Goal: Contribute content

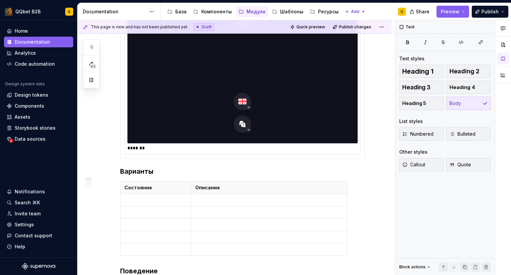
scroll to position [540, 0]
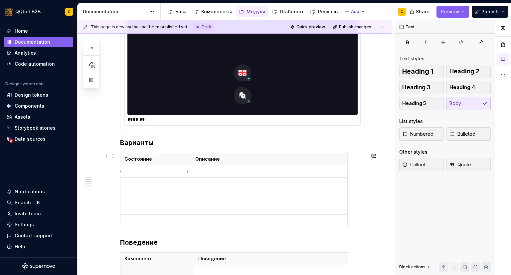
click at [149, 173] on p at bounding box center [155, 171] width 63 height 7
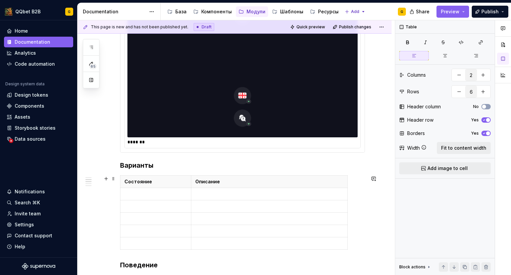
scroll to position [574, 0]
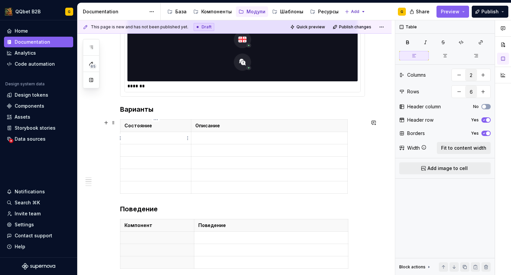
click at [149, 135] on p at bounding box center [155, 137] width 63 height 7
click at [146, 136] on p "Sidebar Button" at bounding box center [155, 137] width 63 height 7
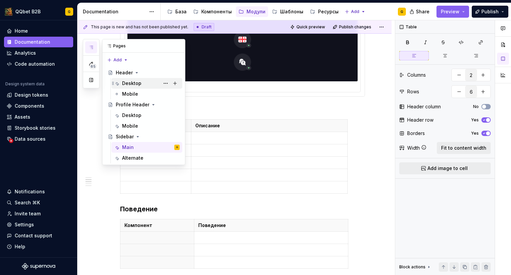
click at [133, 82] on div "Desktop" at bounding box center [131, 83] width 19 height 7
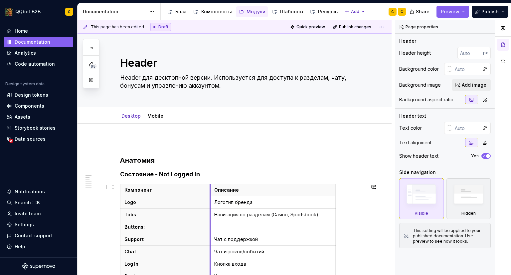
drag, startPoint x: 246, startPoint y: 194, endPoint x: 210, endPoint y: 192, distance: 36.0
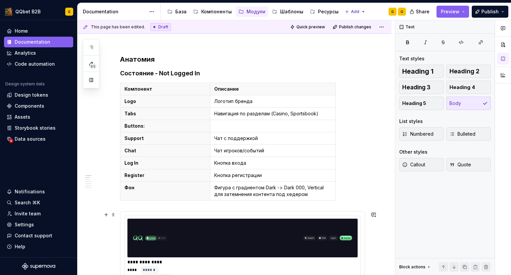
scroll to position [100, 0]
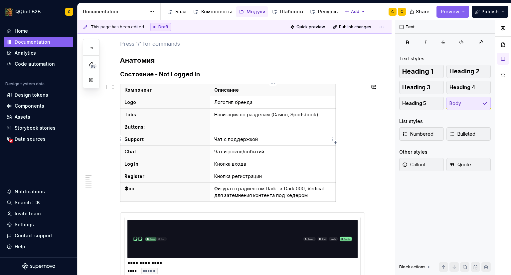
click at [223, 137] on p "Чат с поддержкой" at bounding box center [272, 139] width 117 height 7
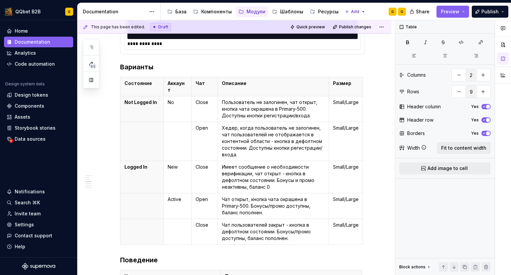
scroll to position [599, 0]
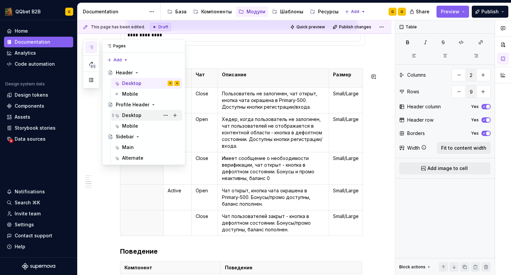
click at [146, 111] on div "Desktop" at bounding box center [151, 114] width 58 height 9
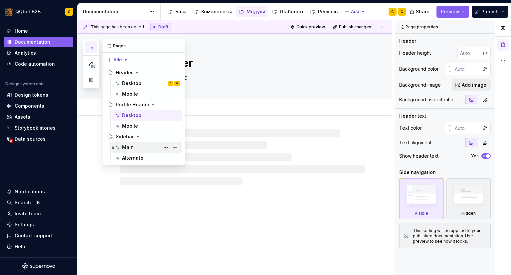
click at [133, 146] on div "Main" at bounding box center [151, 146] width 58 height 9
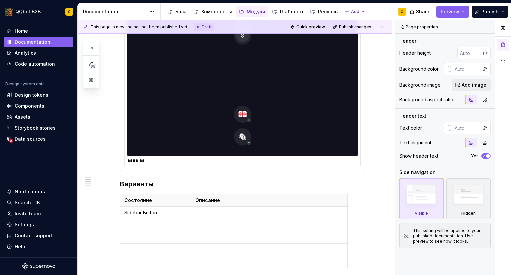
scroll to position [599, 0]
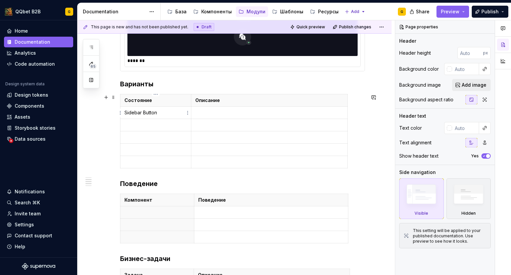
click at [175, 110] on p "Sidebar Button" at bounding box center [155, 112] width 63 height 7
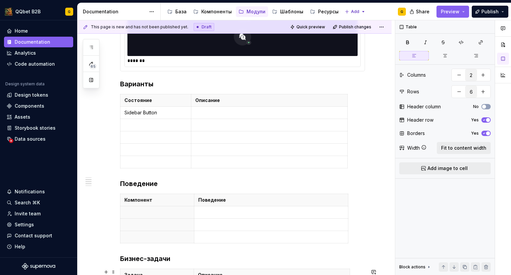
type textarea "*"
click at [238, 109] on p at bounding box center [269, 112] width 148 height 7
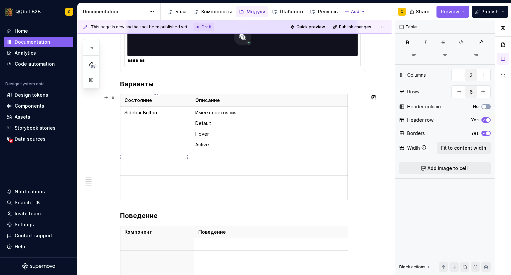
click at [174, 159] on p at bounding box center [155, 156] width 63 height 7
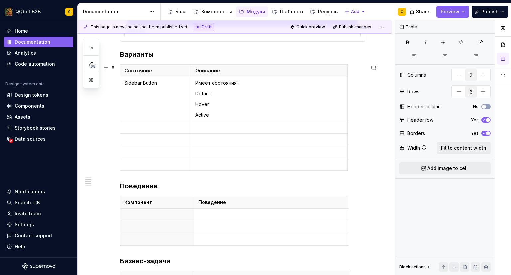
scroll to position [632, 0]
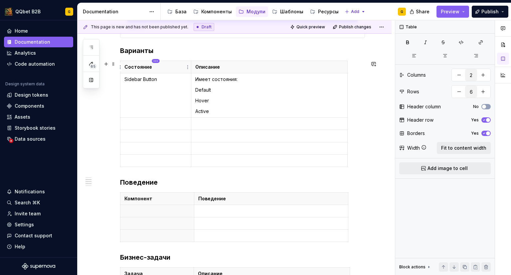
click at [157, 62] on html "QQbet B2B G Home Documentation Analytics Code automation Design system data Des…" at bounding box center [255, 137] width 511 height 275
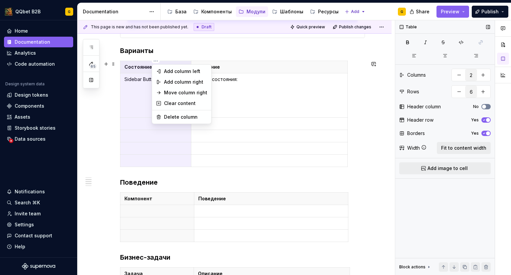
click at [489, 108] on div "Comments Open comments No comments yet Select ‘Comment’ from the block context …" at bounding box center [453, 147] width 116 height 255
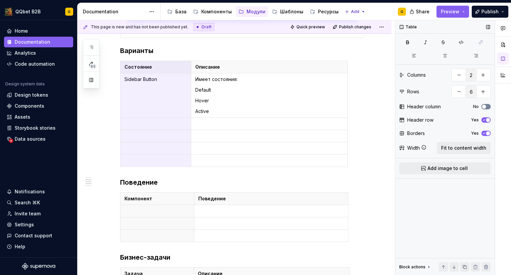
click at [487, 107] on button "No" at bounding box center [485, 106] width 9 height 5
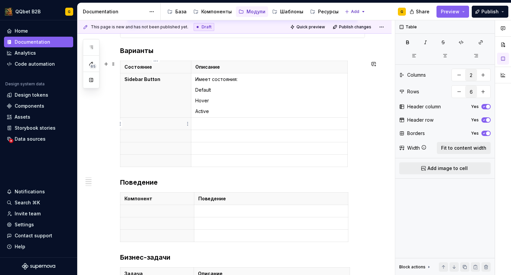
click at [156, 123] on p at bounding box center [155, 123] width 63 height 7
click at [205, 125] on p at bounding box center [269, 123] width 148 height 7
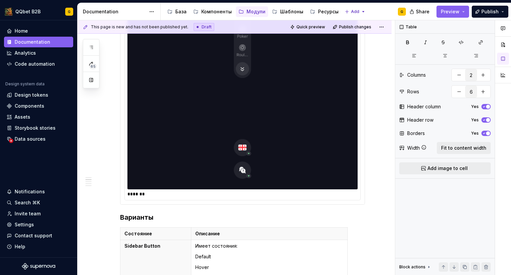
scroll to position [599, 0]
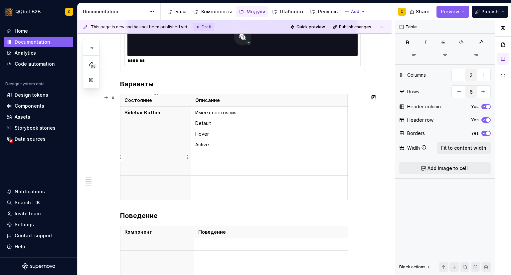
click at [155, 157] on p at bounding box center [155, 156] width 63 height 7
type textarea "*"
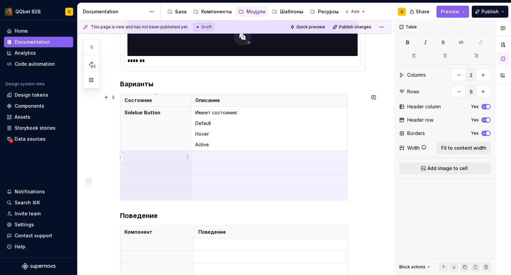
drag, startPoint x: 191, startPoint y: 168, endPoint x: 177, endPoint y: 159, distance: 17.2
click at [177, 159] on tbody "Состояние Описание Sidebar Button Имеет состояния: Default Hover Active" at bounding box center [233, 147] width 227 height 106
click at [139, 158] on p at bounding box center [155, 156] width 63 height 7
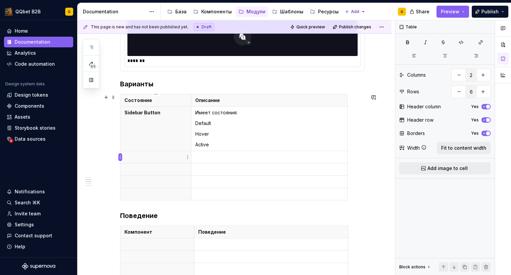
click at [122, 157] on html "QQbet B2B G Home Documentation Analytics Code automation Design system data Des…" at bounding box center [255, 137] width 511 height 275
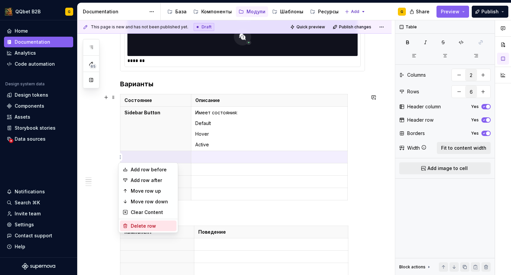
drag, startPoint x: 135, startPoint y: 227, endPoint x: 123, endPoint y: 168, distance: 60.4
click at [135, 228] on div "Delete row" at bounding box center [152, 225] width 43 height 7
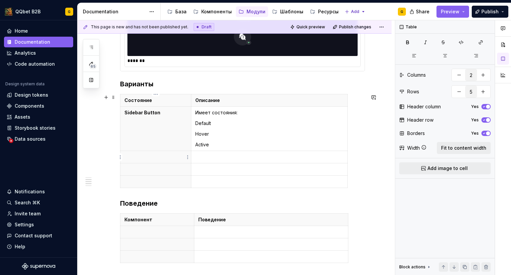
click at [117, 156] on div "Основная боковая навигация, обеспечивающая быстрый доступ к ключевым разделам п…" at bounding box center [235, 36] width 314 height 992
click at [119, 156] on html "QQbet B2B G Home Documentation Analytics Code automation Design system data Des…" at bounding box center [255, 137] width 511 height 275
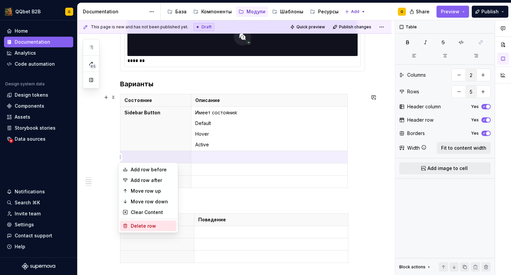
drag, startPoint x: 137, startPoint y: 226, endPoint x: 123, endPoint y: 168, distance: 59.2
click at [137, 226] on div "Delete row" at bounding box center [152, 225] width 43 height 7
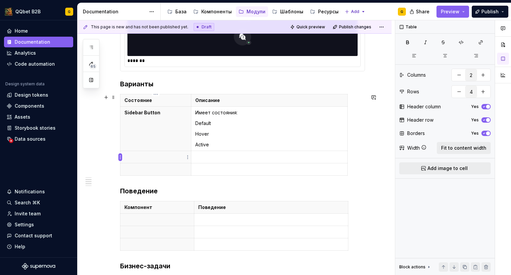
click at [121, 156] on html "QQbet B2B G Home Documentation Analytics Code automation Design system data Des…" at bounding box center [255, 137] width 511 height 275
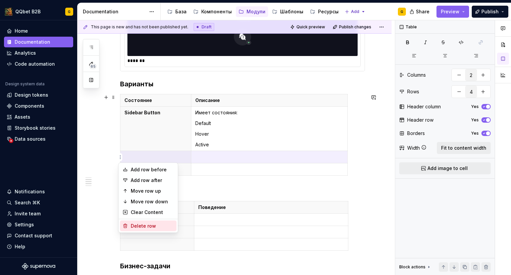
click at [134, 226] on div "Delete row" at bounding box center [152, 225] width 43 height 7
type input "3"
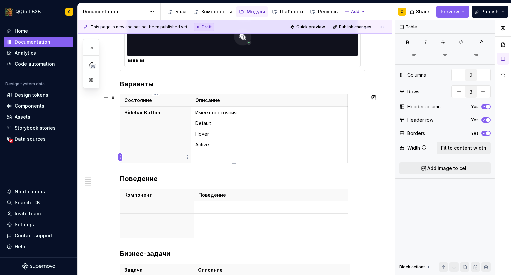
click at [121, 158] on html "QQbet B2B G Home Documentation Analytics Code automation Design system data Des…" at bounding box center [255, 137] width 511 height 275
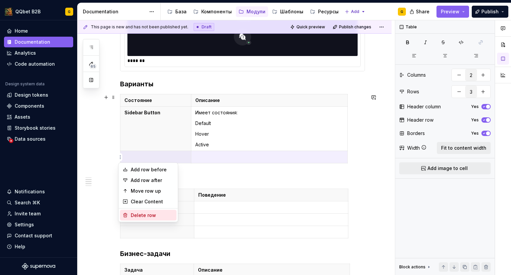
click at [128, 216] on div "Delete row" at bounding box center [148, 215] width 57 height 11
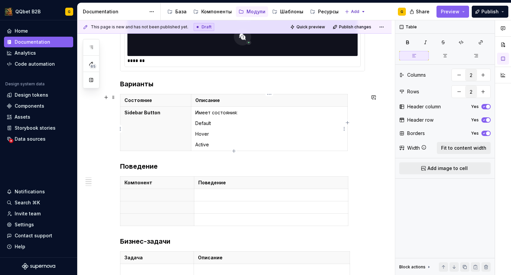
click at [282, 147] on p "Active" at bounding box center [269, 144] width 148 height 7
click at [361, 144] on div "Состояние Описание Sidebar Button Имеет состояния: Default Hover Active" at bounding box center [242, 124] width 245 height 60
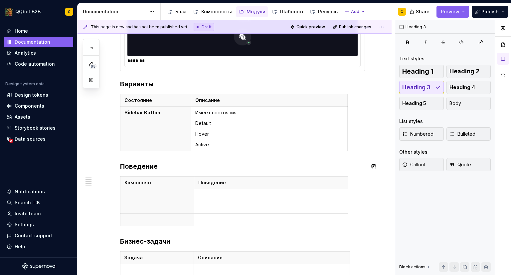
click at [122, 163] on h3 "Поведение" at bounding box center [242, 165] width 245 height 9
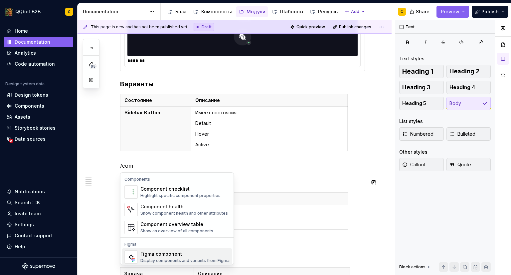
click at [184, 251] on div "Figma component" at bounding box center [184, 253] width 89 height 7
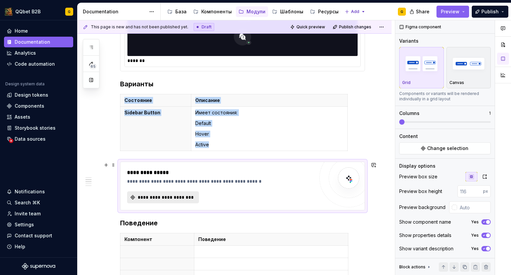
click at [182, 193] on button "**********" at bounding box center [163, 197] width 72 height 12
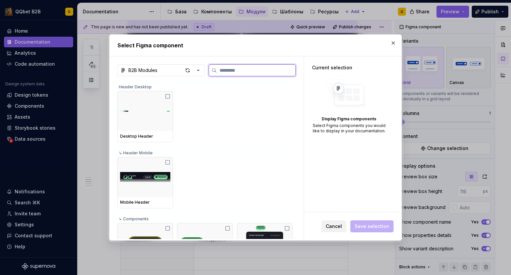
type textarea "*"
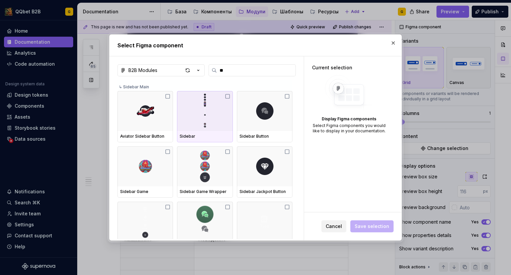
type input "***"
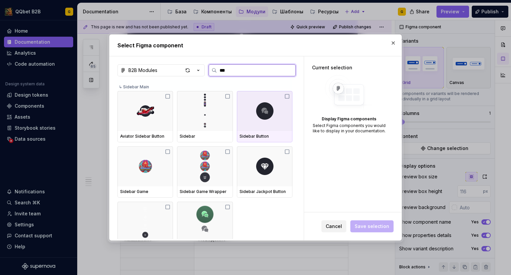
click at [248, 127] on div at bounding box center [265, 111] width 56 height 40
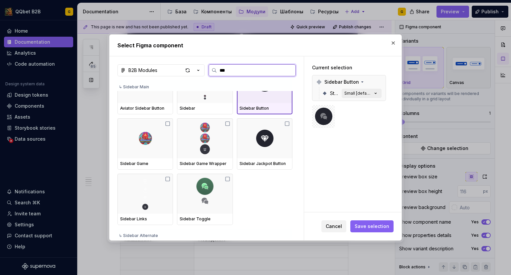
scroll to position [33, 0]
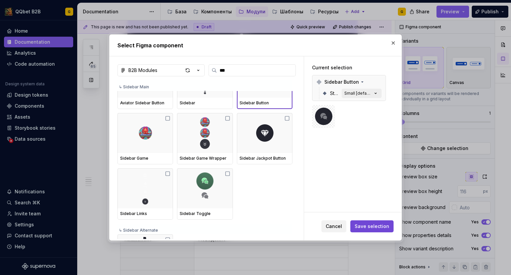
click at [382, 225] on span "Save selection" at bounding box center [372, 226] width 35 height 7
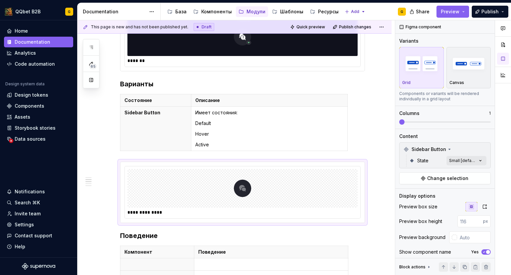
click at [461, 157] on div "Comments Open comments No comments yet Select ‘Comment’ from the block context …" at bounding box center [453, 147] width 116 height 255
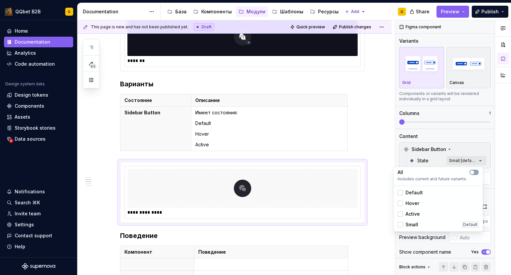
click at [419, 195] on span "Default" at bounding box center [414, 192] width 17 height 7
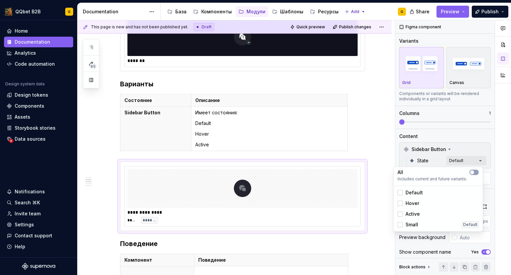
click at [415, 204] on span "Hover" at bounding box center [413, 203] width 14 height 7
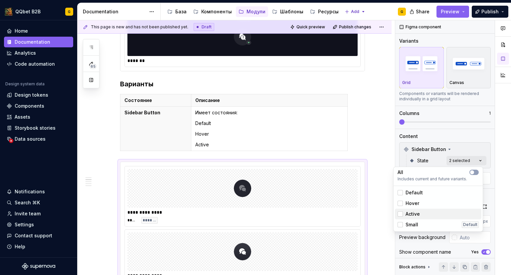
click at [416, 213] on span "Active" at bounding box center [413, 213] width 14 height 7
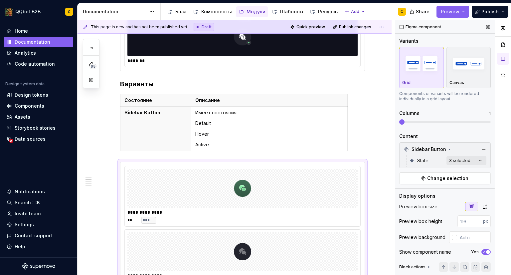
drag, startPoint x: 406, startPoint y: 122, endPoint x: 431, endPoint y: 121, distance: 25.6
click at [431, 121] on div "Comments Open comments No comments yet Select ‘Comment’ from the block context …" at bounding box center [453, 147] width 116 height 255
click at [405, 122] on span at bounding box center [401, 121] width 5 height 5
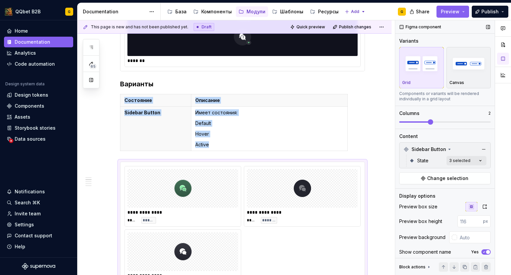
scroll to position [618, 0]
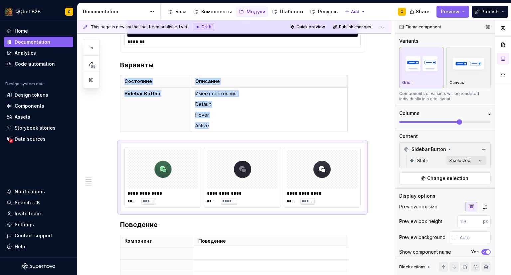
click at [457, 119] on span at bounding box center [459, 121] width 5 height 5
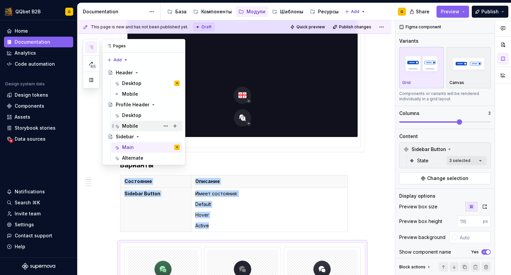
click at [132, 120] on div "Desktop" at bounding box center [146, 115] width 71 height 11
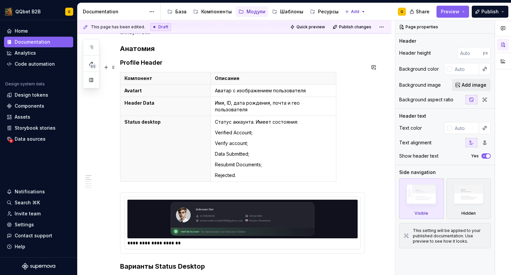
scroll to position [166, 0]
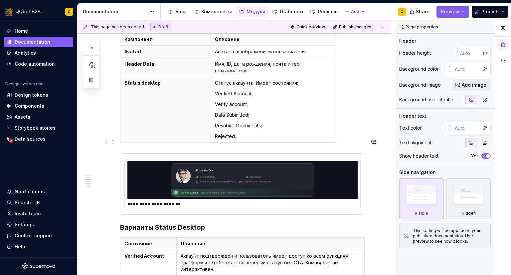
click at [333, 163] on img at bounding box center [242, 179] width 225 height 33
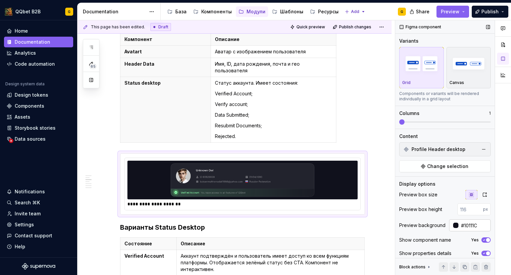
click at [469, 225] on input "#10111C" at bounding box center [475, 225] width 32 height 12
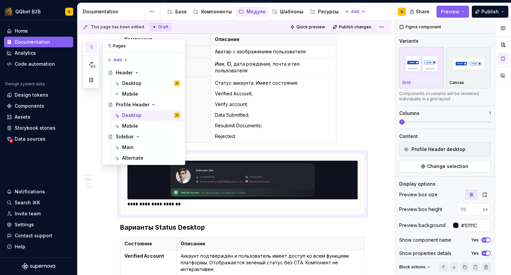
click at [89, 44] on button "button" at bounding box center [91, 47] width 12 height 12
drag, startPoint x: 137, startPoint y: 144, endPoint x: 179, endPoint y: 160, distance: 45.2
click at [136, 144] on div "Main" at bounding box center [151, 147] width 58 height 7
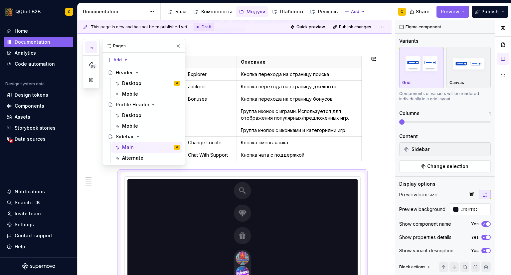
type textarea "*"
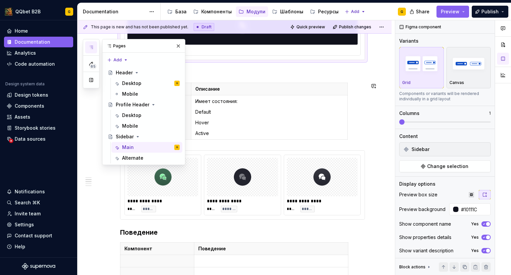
scroll to position [632, 0]
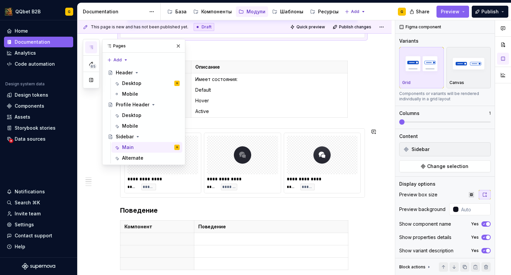
click at [278, 177] on div "**********" at bounding box center [242, 178] width 71 height 7
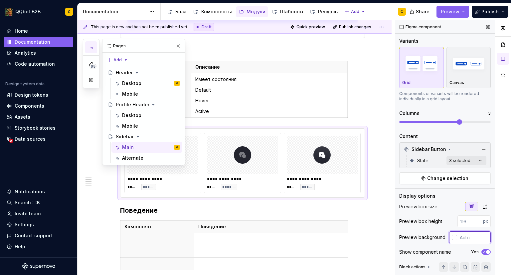
click at [469, 238] on input "text" at bounding box center [474, 237] width 34 height 12
paste input "#10111C"
type input "#10111C"
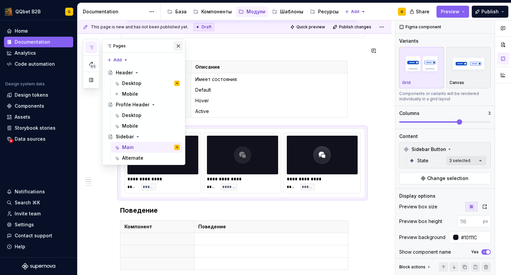
click at [180, 49] on button "button" at bounding box center [178, 45] width 9 height 9
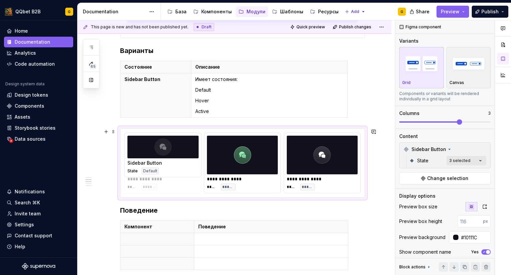
drag, startPoint x: 233, startPoint y: 168, endPoint x: 172, endPoint y: 168, distance: 60.9
click at [172, 168] on body "QQbet B2B G Home Documentation Analytics Code automation Design system data Des…" at bounding box center [255, 137] width 511 height 275
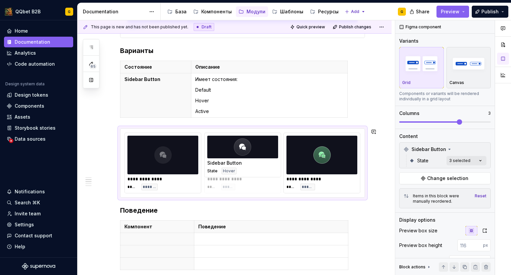
drag, startPoint x: 329, startPoint y: 163, endPoint x: 245, endPoint y: 160, distance: 83.6
click at [245, 160] on body "QQbet B2B G Home Documentation Analytics Code automation Design system data Des…" at bounding box center [255, 137] width 511 height 275
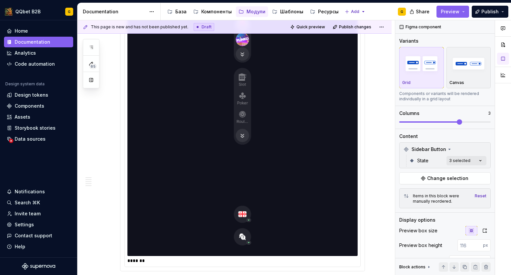
scroll to position [299, 0]
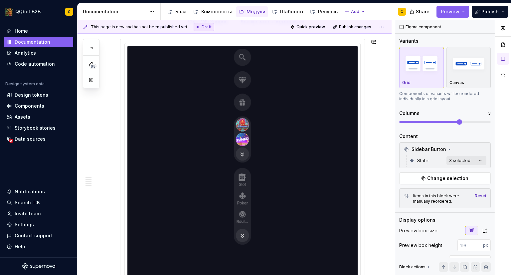
type textarea "*"
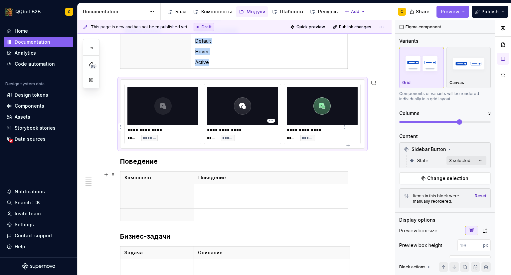
scroll to position [732, 0]
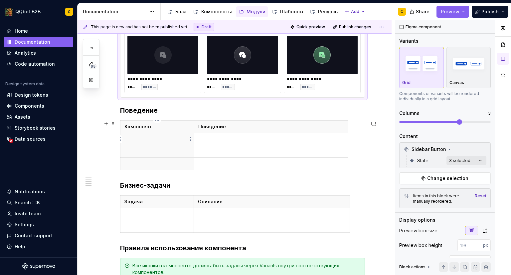
click at [138, 139] on p at bounding box center [157, 138] width 66 height 7
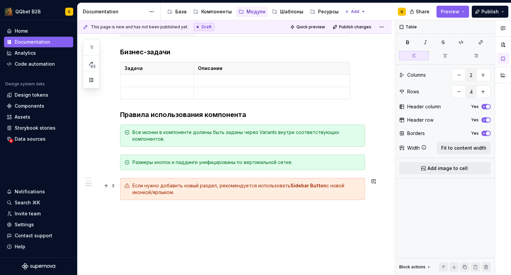
scroll to position [799, 0]
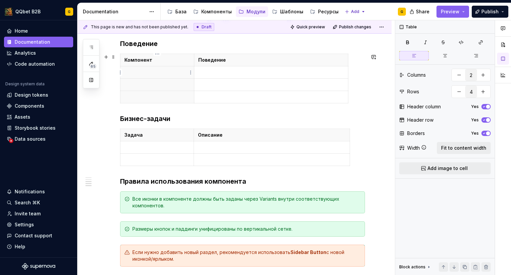
click at [170, 71] on p at bounding box center [157, 72] width 66 height 7
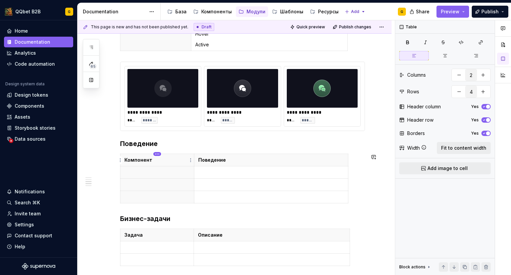
click at [158, 152] on html "QQbet B2B G Home Documentation Analytics Code automation Design system data Des…" at bounding box center [255, 137] width 511 height 275
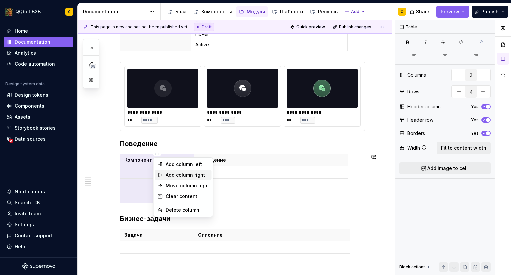
click at [184, 176] on div "Add column right" at bounding box center [187, 174] width 43 height 7
type input "3"
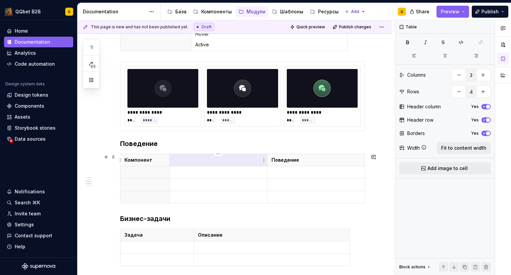
click at [205, 160] on p at bounding box center [218, 159] width 89 height 7
click at [142, 176] on th at bounding box center [144, 172] width 49 height 12
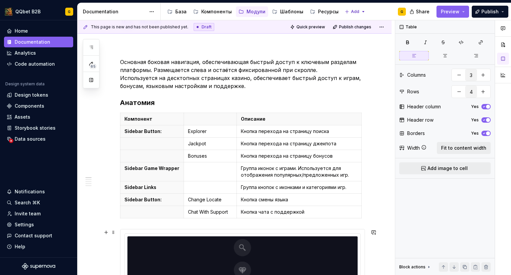
scroll to position [100, 0]
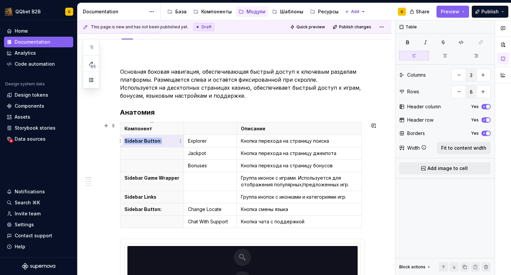
drag, startPoint x: 162, startPoint y: 140, endPoint x: 126, endPoint y: 143, distance: 36.7
click at [126, 143] on p "Sidebar Button:" at bounding box center [151, 140] width 55 height 7
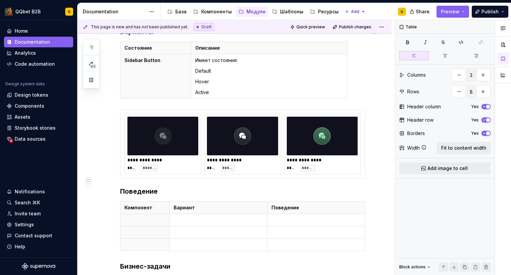
scroll to position [666, 0]
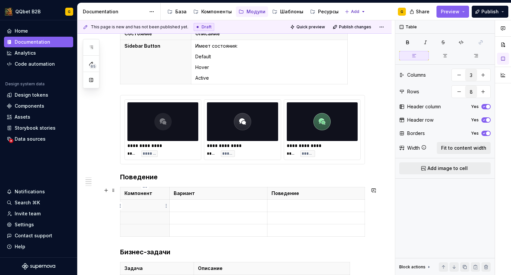
click at [147, 204] on p at bounding box center [144, 205] width 41 height 7
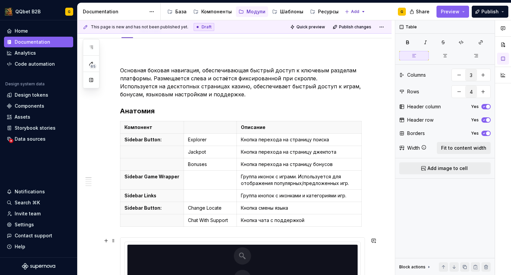
scroll to position [100, 0]
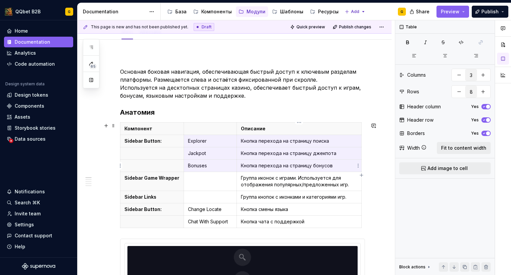
drag, startPoint x: 188, startPoint y: 137, endPoint x: 338, endPoint y: 164, distance: 152.8
click at [338, 164] on tbody "Компонент Описание Sidebar Button: Explorer Кнопка перехода на страницу поиска …" at bounding box center [240, 174] width 241 height 105
click at [190, 135] on td "Explorer" at bounding box center [210, 141] width 53 height 12
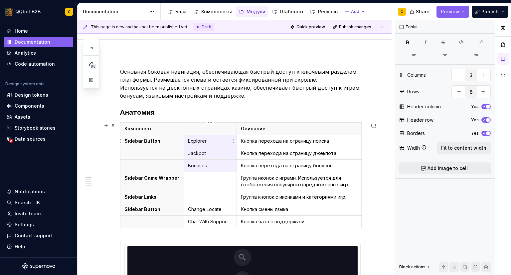
drag, startPoint x: 206, startPoint y: 164, endPoint x: 186, endPoint y: 143, distance: 29.0
click at [186, 143] on tbody "Компонент Описание Sidebar Button: Explorer Кнопка перехода на страницу поиска …" at bounding box center [240, 174] width 241 height 105
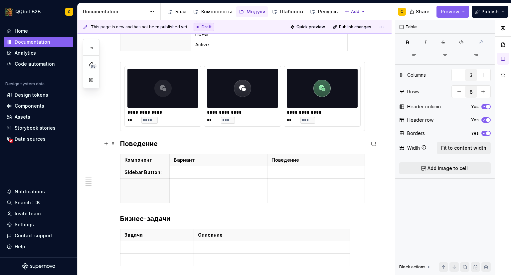
scroll to position [765, 0]
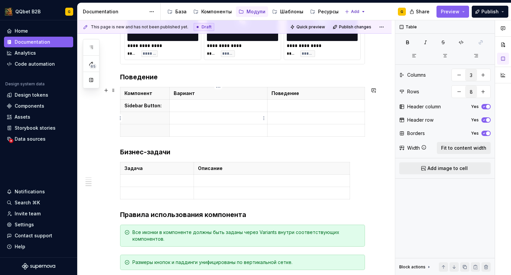
type input "4"
click at [191, 101] on td at bounding box center [218, 105] width 97 height 12
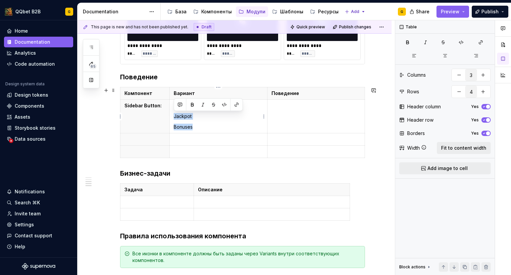
drag, startPoint x: 201, startPoint y: 125, endPoint x: 173, endPoint y: 115, distance: 30.4
click at [173, 115] on td "Explorer Jackpot Bonuses" at bounding box center [218, 116] width 97 height 34
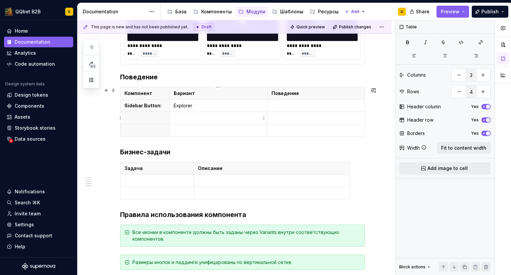
click at [199, 122] on td at bounding box center [218, 118] width 97 height 12
drag, startPoint x: 209, startPoint y: 119, endPoint x: 193, endPoint y: 118, distance: 16.7
click at [193, 118] on p "JackpotBonuses" at bounding box center [218, 117] width 89 height 7
click at [192, 130] on p at bounding box center [218, 130] width 89 height 7
click at [276, 106] on p at bounding box center [316, 105] width 89 height 7
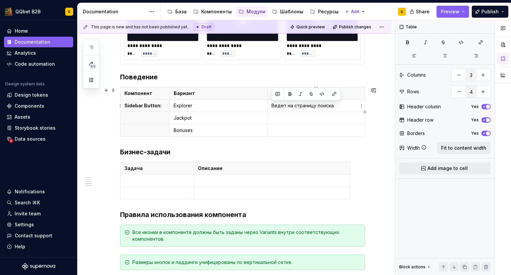
drag, startPoint x: 349, startPoint y: 107, endPoint x: 270, endPoint y: 105, distance: 78.9
click at [270, 105] on td "Ведет на страницу поиска." at bounding box center [315, 105] width 97 height 12
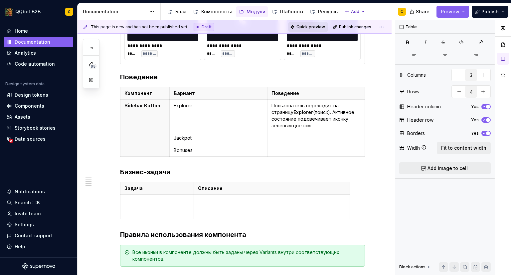
type textarea "*"
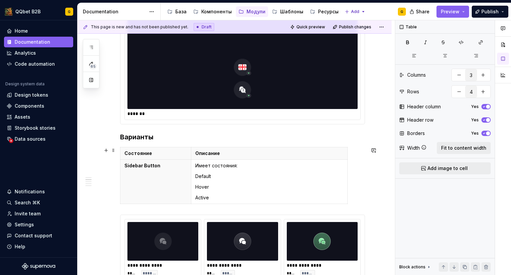
scroll to position [532, 0]
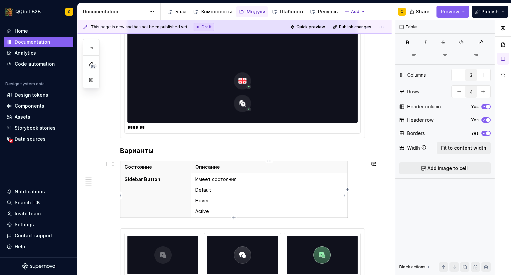
click at [239, 190] on p "Default" at bounding box center [269, 189] width 148 height 7
type input "2"
click at [220, 210] on p "Active" at bounding box center [269, 211] width 148 height 7
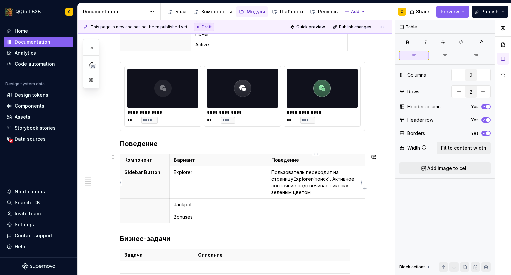
type input "3"
type input "4"
click at [311, 190] on p "Пользователь переходит на страницу Explorer (поиск). Активное состояние подсвеч…" at bounding box center [316, 182] width 89 height 27
type textarea "*"
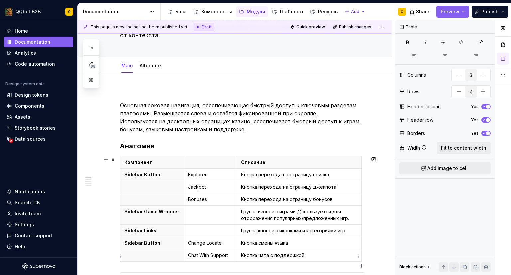
scroll to position [67, 0]
drag, startPoint x: 335, startPoint y: 173, endPoint x: 240, endPoint y: 173, distance: 94.8
click at [240, 173] on td "Кнопка перехода на страницу поиска" at bounding box center [299, 174] width 125 height 12
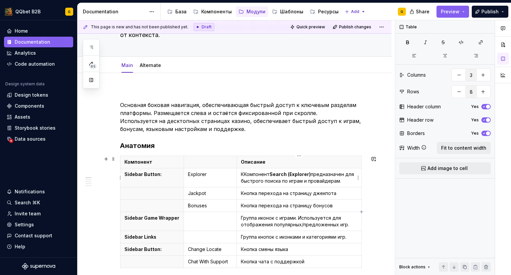
click at [243, 175] on p "ККомпонент Search (Explorer) предназначен для быстрого поиска по играм и провай…" at bounding box center [299, 177] width 116 height 13
drag, startPoint x: 287, startPoint y: 173, endPoint x: 268, endPoint y: 173, distance: 19.3
click at [268, 173] on strong "Search (Explorer)" at bounding box center [287, 174] width 41 height 6
click at [287, 174] on strong "Explorer)" at bounding box center [277, 174] width 21 height 6
click at [327, 180] on p "Компонент Explorer предназначен для быстрого поиска по играм и провайдерам." at bounding box center [299, 177] width 116 height 13
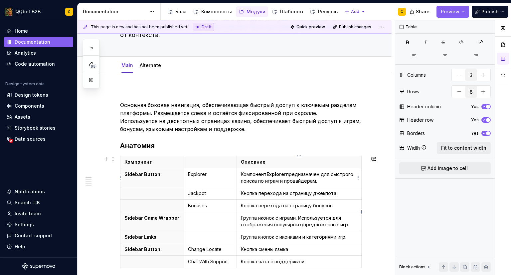
click at [279, 175] on strong "Explorer" at bounding box center [277, 174] width 20 height 6
click at [280, 177] on p "Компонент Explorer предназначен для быстрого поиска по играм и провайдерам." at bounding box center [299, 177] width 116 height 13
click at [285, 175] on strong "Explorer" at bounding box center [277, 174] width 20 height 6
drag, startPoint x: 287, startPoint y: 174, endPoint x: 238, endPoint y: 175, distance: 48.9
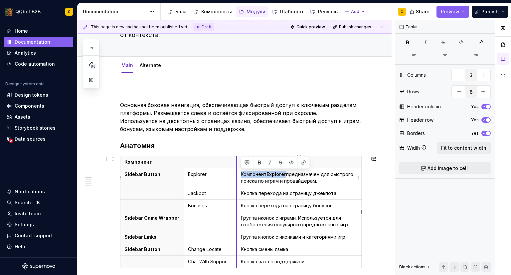
click at [238, 175] on td "Компонент Explorer предназначен для быстрого поиска по играм и провайдерам." at bounding box center [299, 177] width 125 height 19
click at [290, 175] on p "Кнопка предназначен для быстрого поиска по играм и провайдерам." at bounding box center [299, 177] width 116 height 13
click at [303, 179] on p "Кнопка предназначена для быстрого поиска по играм и провайдерам." at bounding box center [299, 177] width 116 height 13
click at [304, 174] on p "Кнопка предназначена для быстрого поиска по играм и провайдерам." at bounding box center [299, 177] width 116 height 13
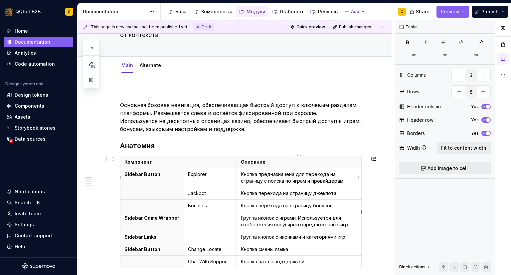
click at [262, 180] on p "Кнопка предназначена для перехода на страницу с поиска по играм и провайдерам." at bounding box center [299, 177] width 116 height 13
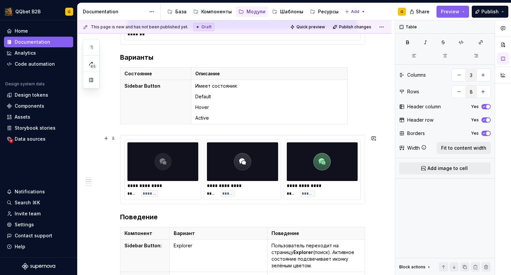
scroll to position [732, 0]
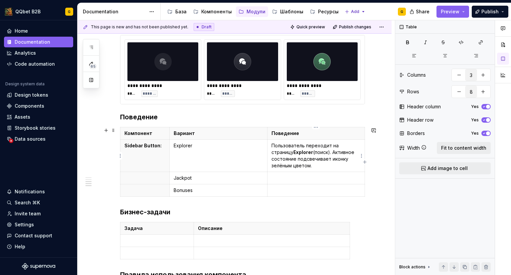
type input "4"
click at [312, 166] on p "Пользователь переходит на страницу Explorer (поиск). Активное состояние подсвеч…" at bounding box center [316, 155] width 89 height 27
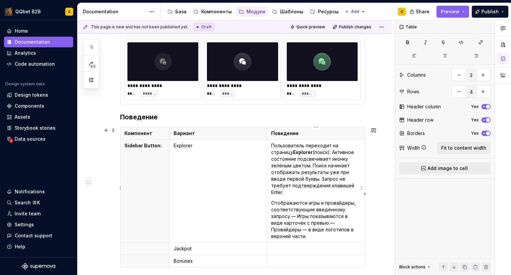
drag, startPoint x: 271, startPoint y: 194, endPoint x: 295, endPoint y: 202, distance: 25.2
click at [271, 199] on p "Отображаются игры и провайдеры, соответствующие введённому запросу. — Игры пока…" at bounding box center [316, 219] width 90 height 40
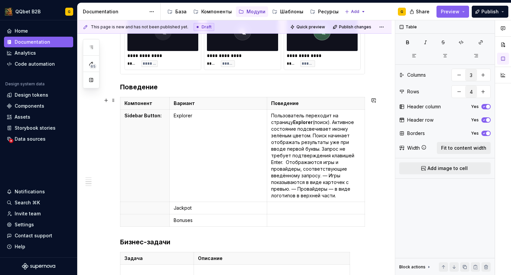
scroll to position [765, 0]
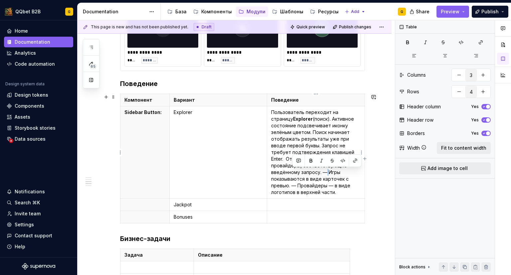
drag, startPoint x: 297, startPoint y: 172, endPoint x: 291, endPoint y: 171, distance: 5.7
click at [291, 171] on p "Пользователь переходит на страницу Explorer (поиск). Активное состояние подсвеч…" at bounding box center [316, 152] width 90 height 87
drag, startPoint x: 322, startPoint y: 179, endPoint x: 317, endPoint y: 177, distance: 5.2
click at [317, 177] on p "Пользователь переходит на страницу Explorer (поиск). Активное состояние подсвеч…" at bounding box center [316, 152] width 90 height 87
click at [347, 178] on p "Пользователь переходит на страницу Explorer (поиск). Активное состояние подсвеч…" at bounding box center [316, 152] width 90 height 87
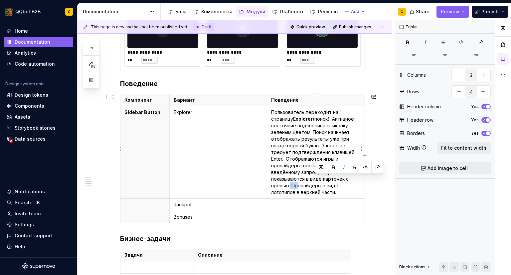
drag, startPoint x: 321, startPoint y: 177, endPoint x: 315, endPoint y: 176, distance: 6.4
click at [315, 176] on p "Пользователь переходит на страницу Explorer (поиск). Активное состояние подсвеч…" at bounding box center [316, 152] width 90 height 87
click at [344, 177] on p "Пользователь переходит на страницу Explorer (поиск). Активное состояние подсвеч…" at bounding box center [316, 152] width 90 height 87
drag, startPoint x: 350, startPoint y: 179, endPoint x: 305, endPoint y: 186, distance: 45.8
click at [305, 186] on p "Пользователь переходит на страницу Explorer (поиск). Активное состояние подсвеч…" at bounding box center [316, 152] width 90 height 87
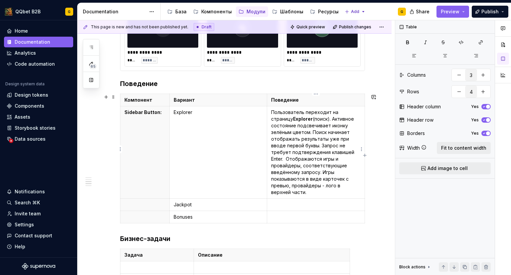
click at [272, 185] on p "Пользователь переходит на страницу Explorer (поиск). Активное состояние подсвеч…" at bounding box center [316, 152] width 90 height 87
drag, startPoint x: 342, startPoint y: 186, endPoint x: 347, endPoint y: 187, distance: 5.1
click at [342, 186] on p "Пользователь переходит на страницу Explorer (поиск). Активное состояние подсвеч…" at bounding box center [316, 152] width 90 height 87
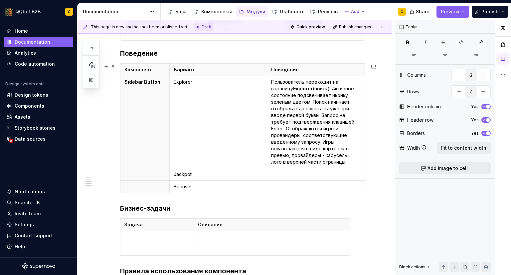
scroll to position [799, 0]
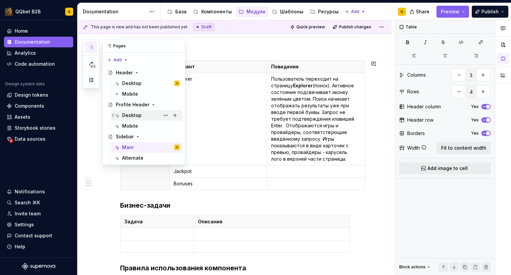
click at [135, 113] on div "Desktop" at bounding box center [131, 115] width 19 height 7
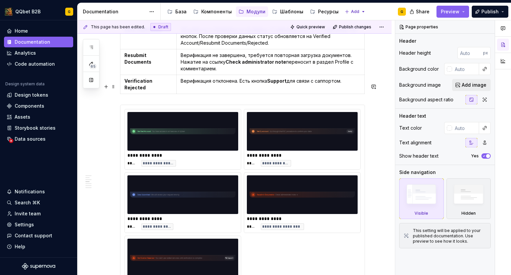
scroll to position [421, 0]
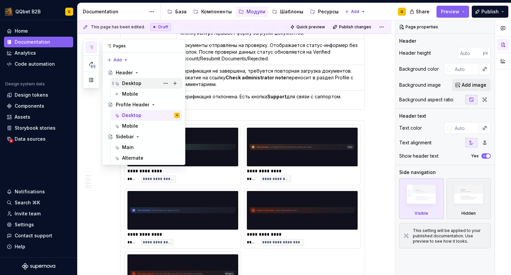
click at [131, 84] on div "Desktop" at bounding box center [131, 83] width 19 height 7
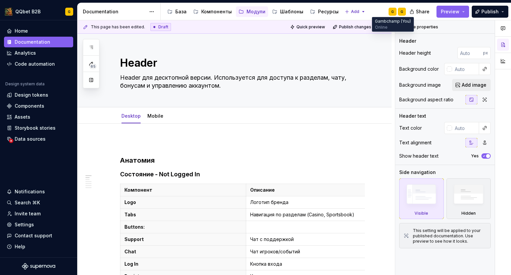
click at [395, 11] on div "G" at bounding box center [393, 12] width 8 height 8
click at [398, 11] on div "G" at bounding box center [402, 12] width 8 height 8
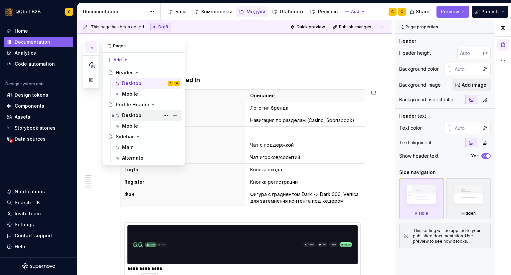
click at [136, 112] on div "Desktop" at bounding box center [131, 115] width 19 height 7
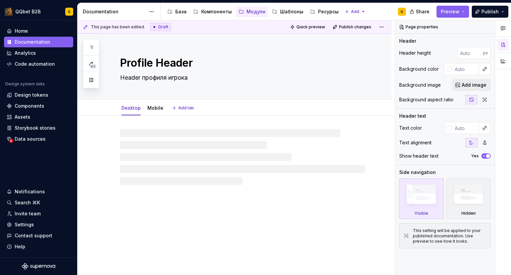
click at [271, 105] on div "Desktop Mobile Add tab" at bounding box center [242, 107] width 253 height 15
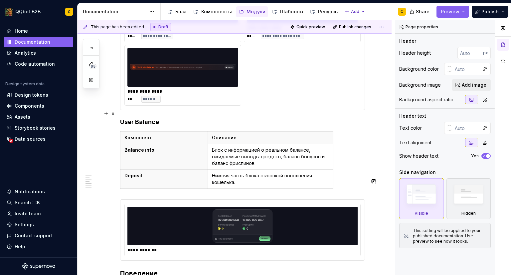
scroll to position [618, 0]
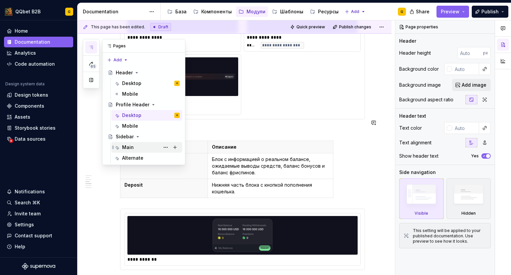
click at [137, 145] on div "Main" at bounding box center [151, 146] width 58 height 9
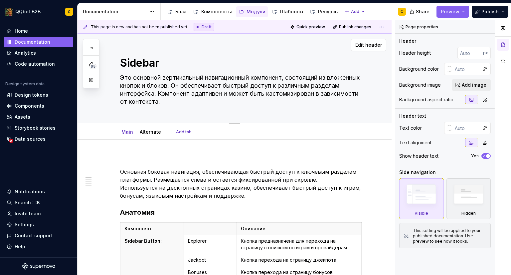
click at [183, 86] on textarea "Это основной вертикальный навигационный компонент, состоящий из вложенных кнопо…" at bounding box center [241, 89] width 245 height 35
type textarea "*"
type textarea "Это основной вертикальный навигационный компонент, состоящий из вложенных кнопо…"
type textarea "*"
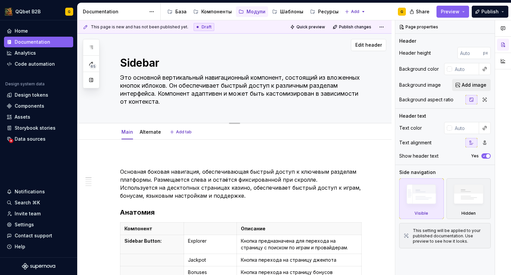
type textarea "Это основной вертикальный навигационный компонент, состоящий из вложенных кнопо…"
type textarea "*"
type textarea "Это основной вертикальный навигационный компонент, состоящий из вложенных кнопо…"
type textarea "*"
type textarea "Это основной вертикальный навигационный компонент, состоящий из вложенных кнопо…"
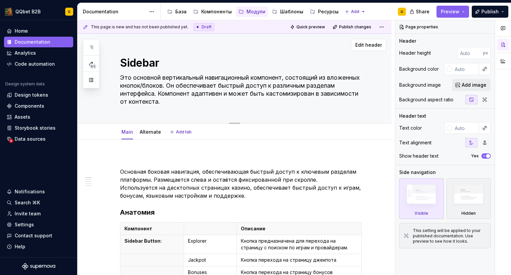
click at [174, 93] on textarea "Это основной вертикальный навигационный компонент, состоящий из вложенных кнопо…" at bounding box center [241, 89] width 245 height 35
type textarea "*"
type textarea "Это основной вертикальный навигационный компонент, состоящий из вложенных кнопо…"
type textarea "*"
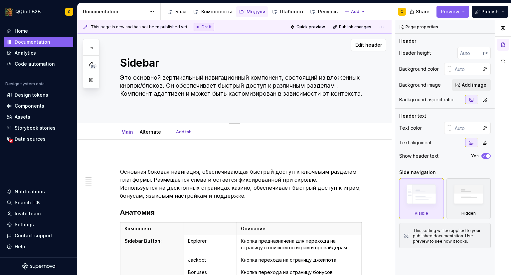
type textarea "Это основной вертикальный навигационный компонент, состоящий из вложенных кнопо…"
click at [184, 104] on textarea "Это основной вертикальный навигационный компонент, состоящий из вложенных кнопо…" at bounding box center [241, 89] width 245 height 35
type textarea "*"
drag, startPoint x: 308, startPoint y: 95, endPoint x: 150, endPoint y: 99, distance: 157.8
click at [150, 99] on textarea "Это основной вертикальный навигационный компонент, состоящий из вложенных кнопо…" at bounding box center [241, 89] width 245 height 35
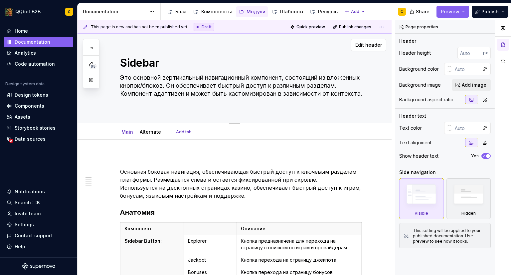
type textarea "Это основной вертикальный навигационный компонент, состоящий из вложенных кнопо…"
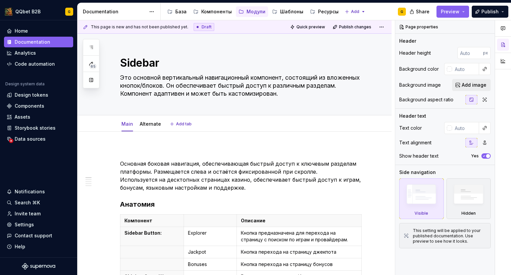
type textarea "*"
type textarea "Это основной вертикальный навигационный компонент, состоящий из вложенных кнопо…"
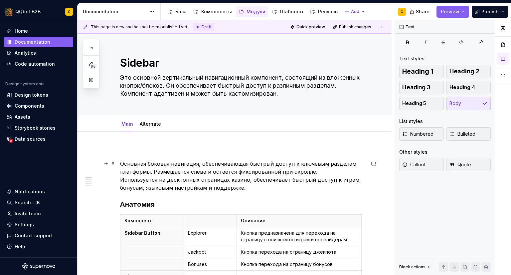
click at [249, 185] on p "Основная боковая навигация, обеспечивающая быстрый доступ к ключевым разделам п…" at bounding box center [242, 175] width 245 height 32
click at [146, 128] on div "Alternate" at bounding box center [150, 123] width 27 height 11
click at [134, 149] on p at bounding box center [242, 151] width 245 height 8
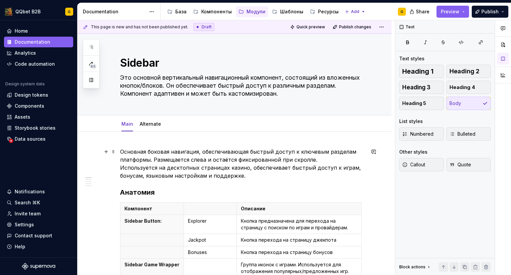
click at [263, 176] on p "Основная боковая навигация, обеспечивающая быстрый доступ к ключевым разделам п…" at bounding box center [242, 163] width 245 height 32
click at [152, 125] on link "Alternate" at bounding box center [150, 124] width 21 height 6
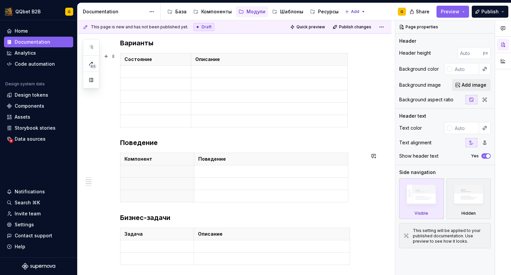
scroll to position [100, 0]
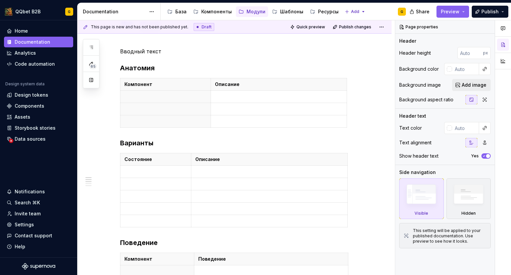
type textarea "*"
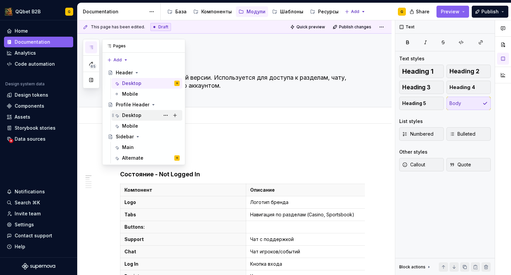
click at [126, 115] on div "Desktop" at bounding box center [131, 115] width 19 height 7
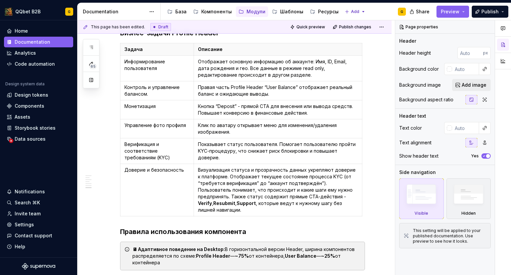
scroll to position [1092, 0]
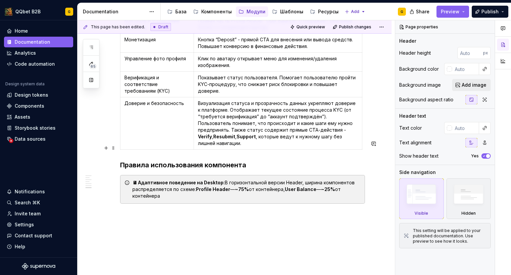
click at [165, 179] on div "🖥 Адаптивное поведение на Desktop: В горизонтальной версии Header, ширина компо…" at bounding box center [246, 189] width 228 height 20
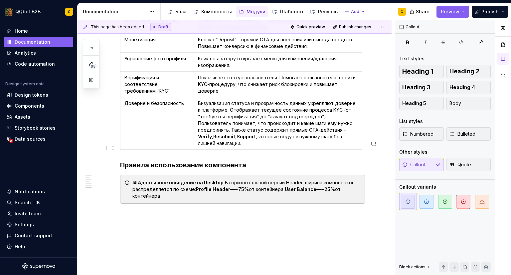
click at [165, 179] on div "🖥 Адаптивное поведение на Desktop: В горизонтальной версии Header, ширина компо…" at bounding box center [246, 189] width 228 height 20
type textarea "*"
